Goal: Information Seeking & Learning: Stay updated

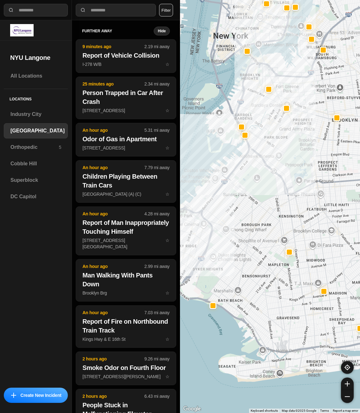
select select "*"
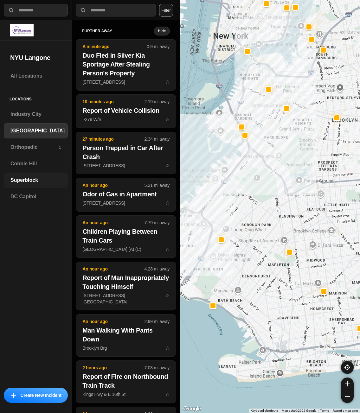
click at [31, 182] on h3 "Superblock" at bounding box center [35, 180] width 51 height 8
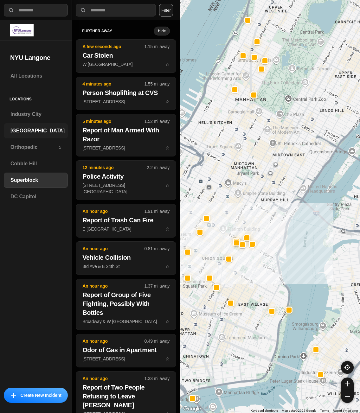
click at [28, 135] on div "[GEOGRAPHIC_DATA]" at bounding box center [36, 130] width 64 height 15
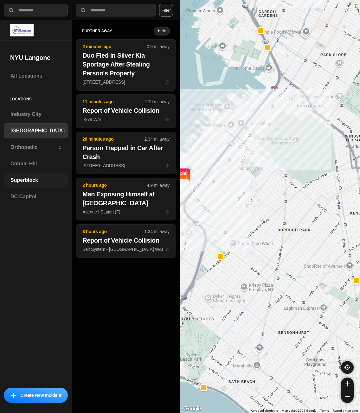
click at [20, 182] on h3 "Superblock" at bounding box center [35, 180] width 51 height 8
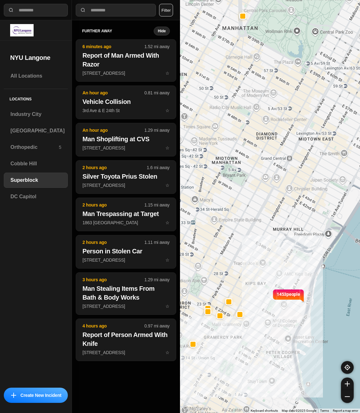
drag, startPoint x: 347, startPoint y: 297, endPoint x: 326, endPoint y: 307, distance: 23.7
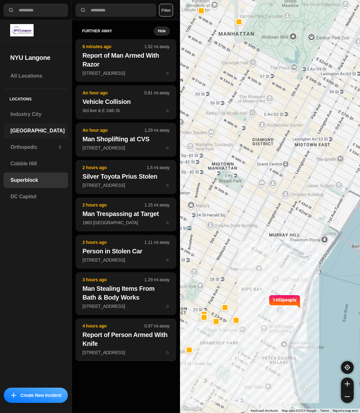
click at [44, 133] on h3 "[GEOGRAPHIC_DATA]" at bounding box center [37, 131] width 54 height 8
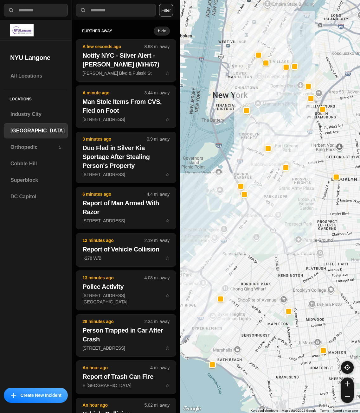
drag, startPoint x: 284, startPoint y: 215, endPoint x: 274, endPoint y: 265, distance: 50.4
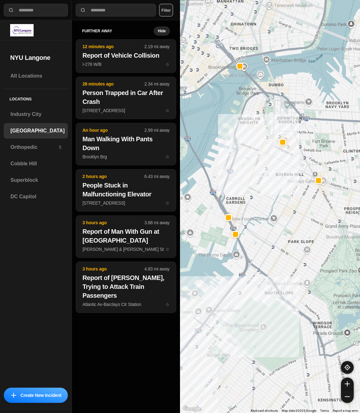
drag, startPoint x: 248, startPoint y: 196, endPoint x: 245, endPoint y: 217, distance: 21.8
click at [245, 217] on div "421 people" at bounding box center [270, 206] width 180 height 413
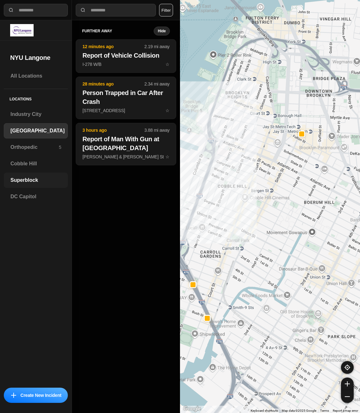
click at [24, 175] on div "Superblock" at bounding box center [36, 179] width 64 height 15
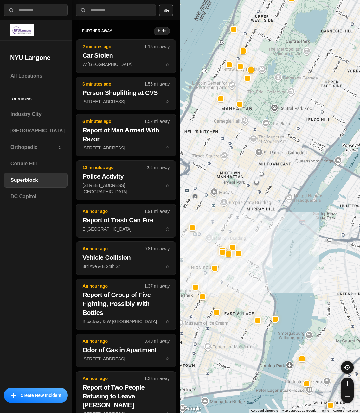
drag, startPoint x: 242, startPoint y: 290, endPoint x: 248, endPoint y: 289, distance: 6.4
click at [248, 289] on div at bounding box center [270, 206] width 180 height 413
